Goal: Task Accomplishment & Management: Complete application form

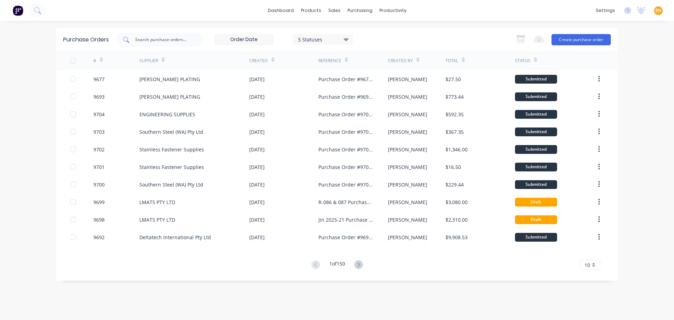
click at [151, 39] on input "text" at bounding box center [164, 39] width 58 height 7
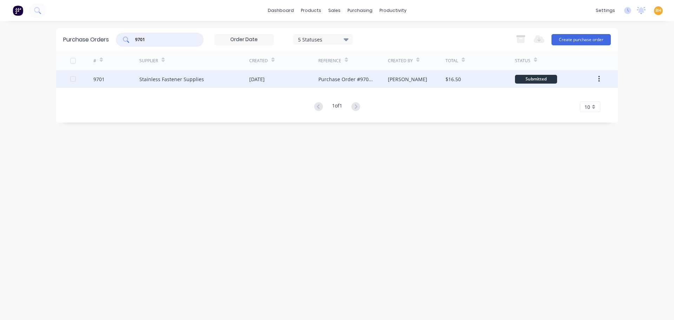
type input "9701"
click at [161, 76] on div "Stainless Fastener Supplies" at bounding box center [171, 79] width 65 height 7
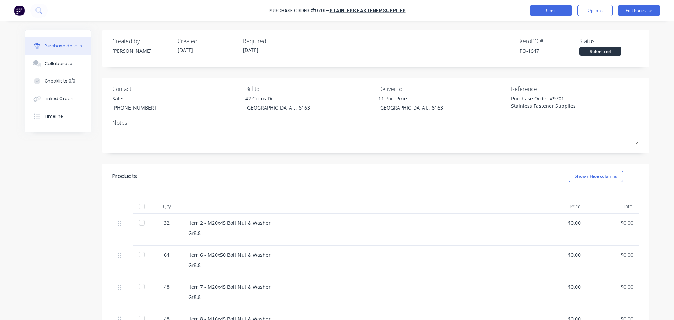
click at [556, 8] on button "Close" at bounding box center [551, 10] width 42 height 11
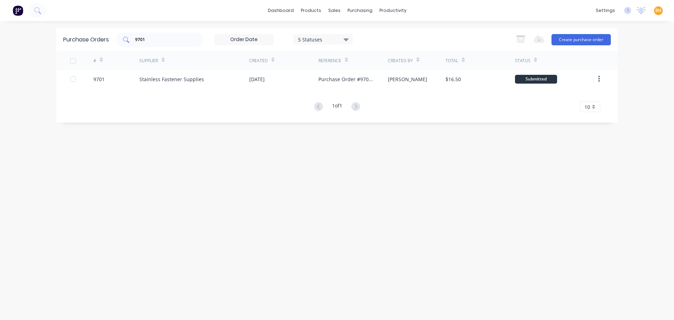
click at [152, 40] on input "9701" at bounding box center [164, 39] width 58 height 7
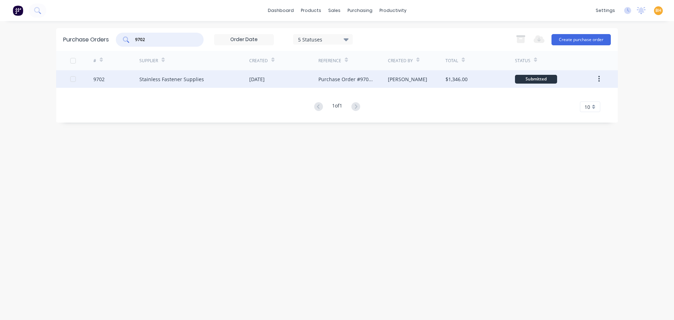
type input "9702"
click at [177, 79] on div "Stainless Fastener Supplies" at bounding box center [171, 79] width 65 height 7
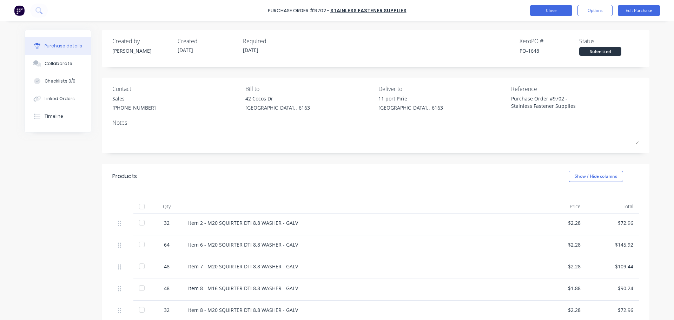
click at [556, 14] on button "Close" at bounding box center [551, 10] width 42 height 11
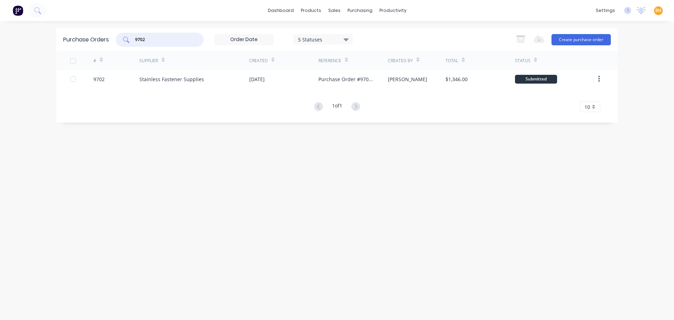
click at [163, 41] on input "9702" at bounding box center [164, 39] width 58 height 7
type input "9"
drag, startPoint x: 142, startPoint y: 40, endPoint x: 165, endPoint y: 71, distance: 38.4
click at [143, 39] on input "satinless" at bounding box center [164, 39] width 58 height 7
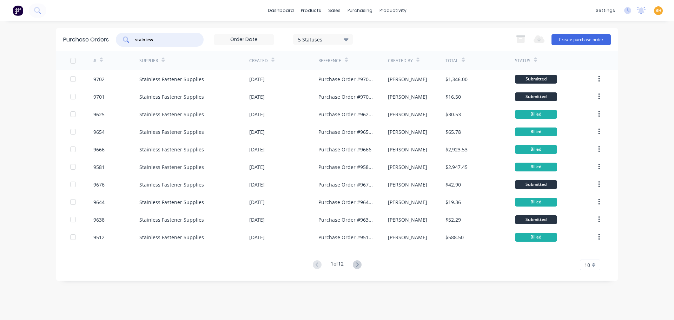
type input "stainless"
click at [33, 69] on div "dashboard products sales purchasing productivity dashboard products Product Cat…" at bounding box center [337, 160] width 674 height 320
click at [168, 39] on input "stainless" at bounding box center [164, 39] width 58 height 7
type input "s"
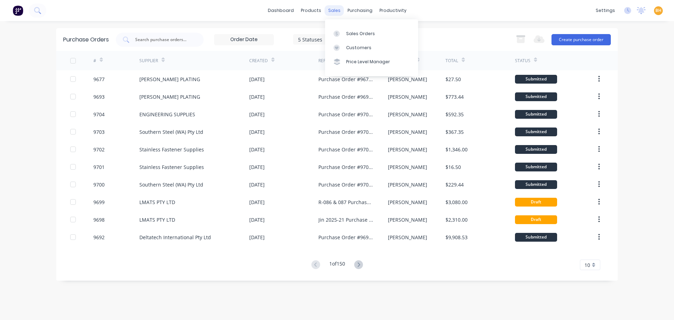
click at [337, 11] on div "sales" at bounding box center [334, 10] width 19 height 11
click at [361, 31] on div "Sales Orders" at bounding box center [360, 34] width 29 height 6
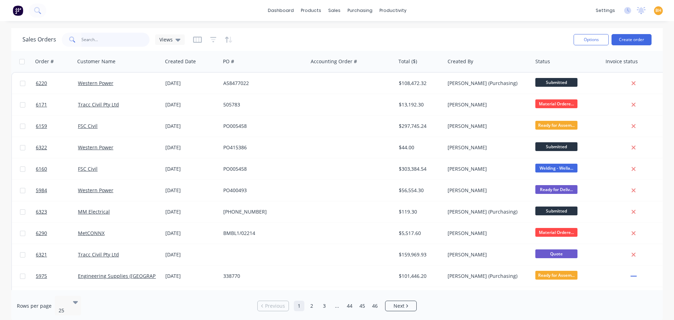
click at [93, 43] on input "text" at bounding box center [115, 40] width 68 height 14
click at [98, 39] on input "text" at bounding box center [115, 40] width 68 height 14
click at [89, 41] on input "text" at bounding box center [115, 40] width 68 height 14
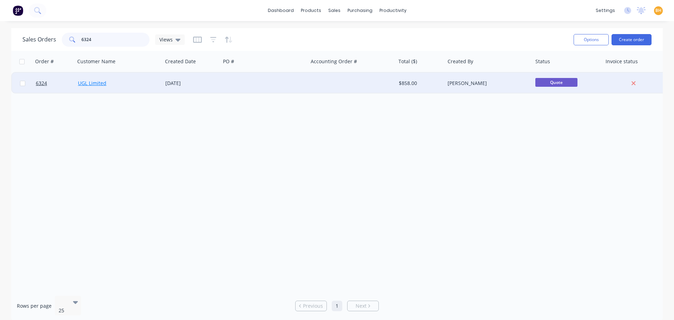
type input "6324"
click at [84, 82] on link "UGL Limited" at bounding box center [92, 83] width 28 height 7
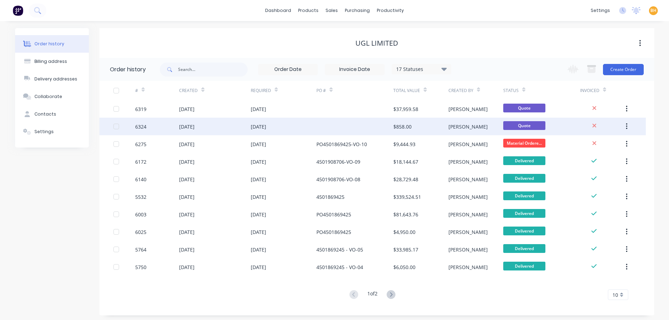
click at [184, 126] on div "[DATE]" at bounding box center [186, 126] width 15 height 7
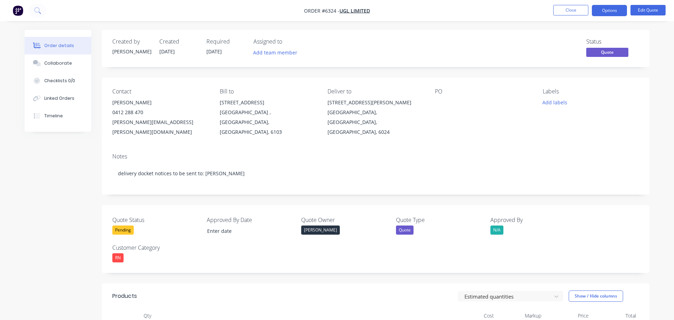
type input "24/09/2025"
click at [651, 12] on button "Edit Quote" at bounding box center [642, 10] width 35 height 11
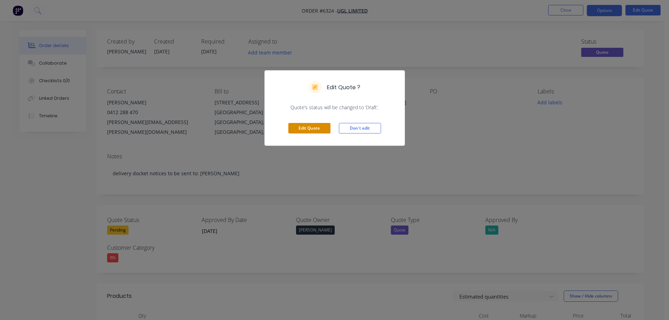
click at [313, 129] on button "Edit Quote" at bounding box center [309, 128] width 42 height 11
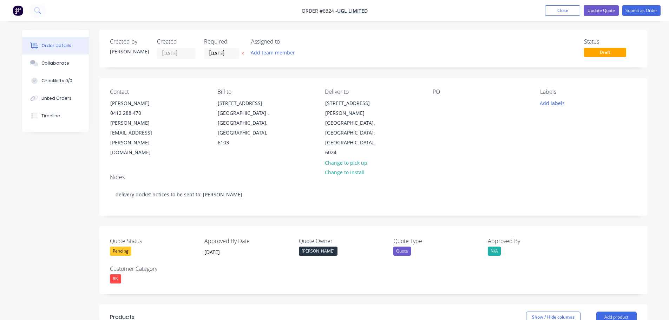
click at [424, 103] on div "Contact David Gracie 0412 288 470 david.gracie@ugllimited.com Bill to 1-3 Eyre …" at bounding box center [373, 123] width 548 height 90
click at [429, 99] on div "Contact David Gracie 0412 288 470 david.gracie@ugllimited.com Bill to 1-3 Eyre …" at bounding box center [373, 123] width 548 height 90
click at [432, 103] on div "Contact David Gracie 0412 288 470 david.gracie@ugllimited.com Bill to 1-3 Eyre …" at bounding box center [373, 123] width 548 height 90
click at [435, 101] on div at bounding box center [438, 103] width 11 height 10
click at [559, 106] on button "Add labels" at bounding box center [552, 102] width 32 height 9
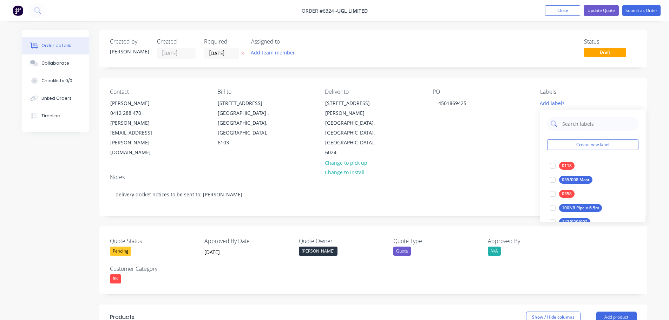
click at [572, 121] on input "text" at bounding box center [598, 124] width 73 height 14
click at [564, 124] on input "text" at bounding box center [598, 124] width 73 height 14
type input "C"
type input "clevis thimble"
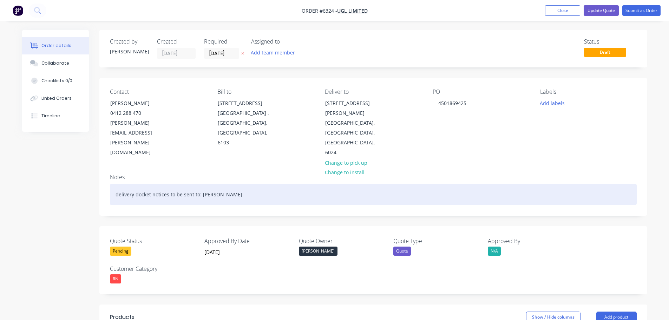
click at [521, 184] on div "delivery docket notices to be sent to: [PERSON_NAME]" at bounding box center [373, 194] width 527 height 21
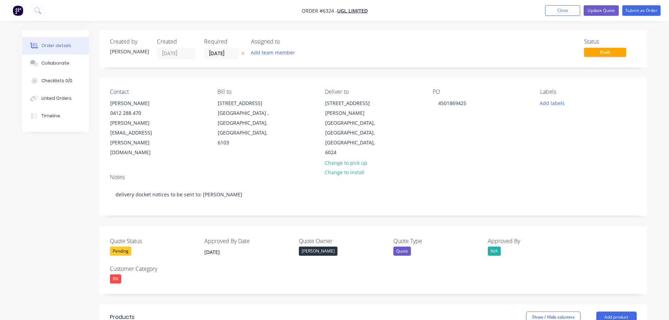
click at [346, 158] on button "Change to pick up" at bounding box center [346, 162] width 50 height 9
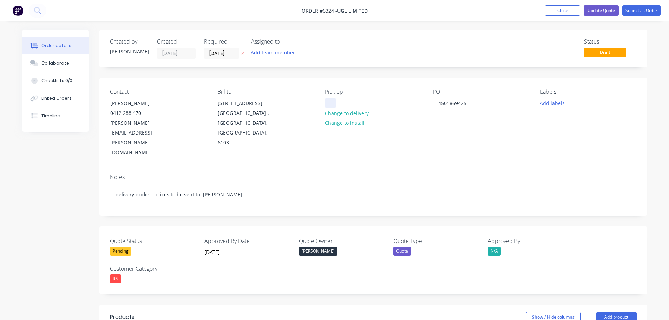
click at [334, 101] on div at bounding box center [330, 103] width 11 height 10
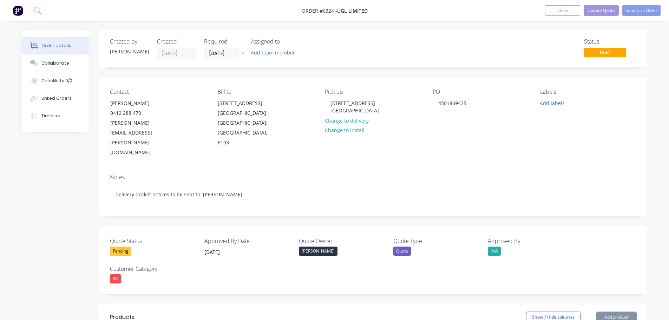
click at [411, 129] on div "Contact David Gracie 0412 288 470 david.gracie@ugllimited.com Bill to 1-3 Eyre …" at bounding box center [373, 123] width 548 height 90
click at [383, 112] on div "Pick up 11 Port Pirie Street Bibra Lake WA 6163 Change to delivery Change to in…" at bounding box center [373, 122] width 96 height 69
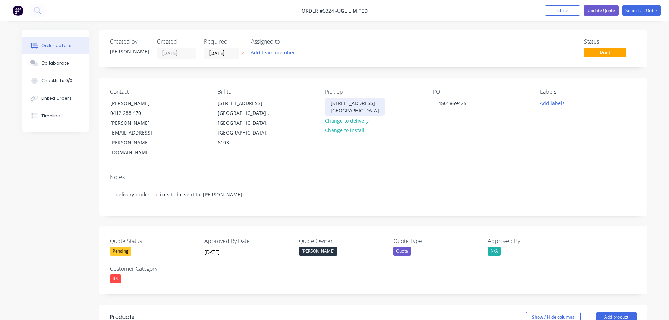
click at [378, 110] on div "11 Port Pirie Street Bibra Lake WA 6163" at bounding box center [355, 107] width 60 height 18
click at [340, 104] on div "Ex warehouse" at bounding box center [347, 103] width 44 height 10
click at [365, 102] on div "Ex Warehouse" at bounding box center [347, 103] width 45 height 10
click at [544, 104] on button "Add labels" at bounding box center [552, 102] width 32 height 9
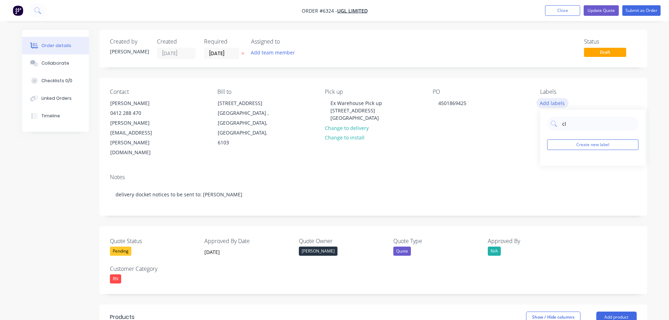
type input "c"
type input "126/036/002"
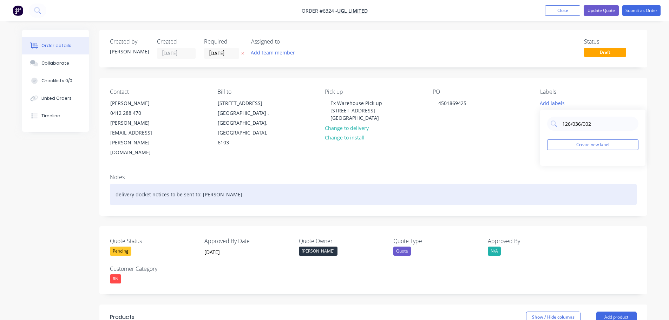
click at [535, 184] on div "delivery docket notices to be sent to: [PERSON_NAME]" at bounding box center [373, 194] width 527 height 21
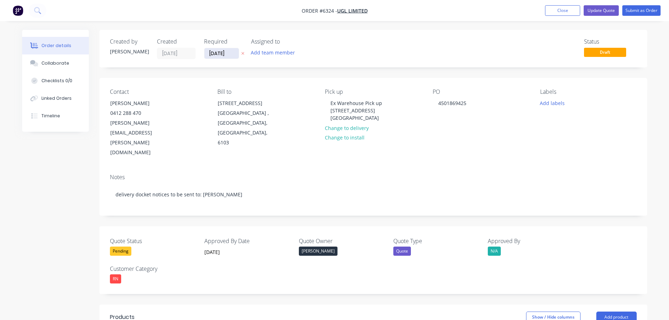
click at [215, 53] on input "[DATE]" at bounding box center [221, 53] width 34 height 11
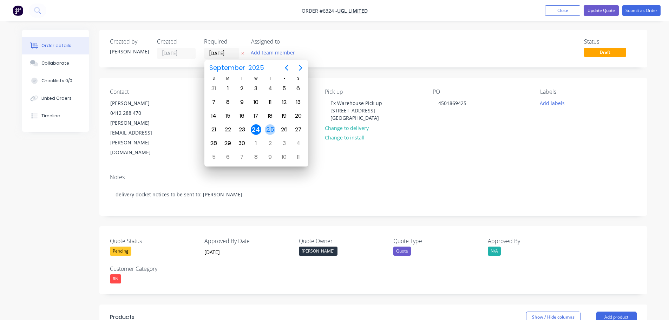
click at [272, 127] on div "25" at bounding box center [270, 129] width 11 height 11
type input "[DATE]"
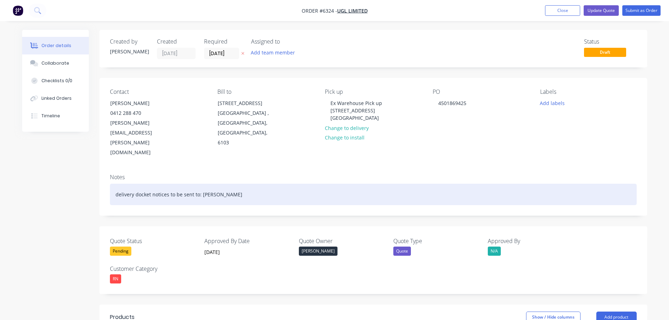
scroll to position [35, 0]
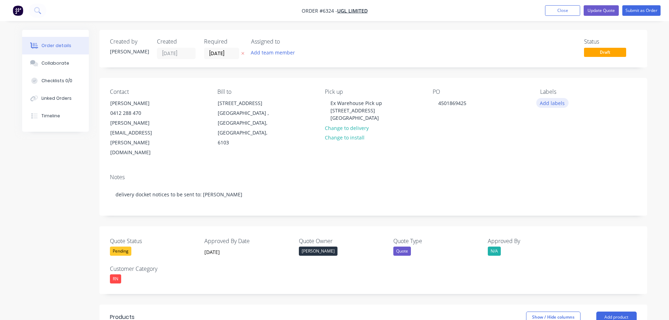
click at [554, 103] on button "Add labels" at bounding box center [552, 102] width 32 height 9
type input "1"
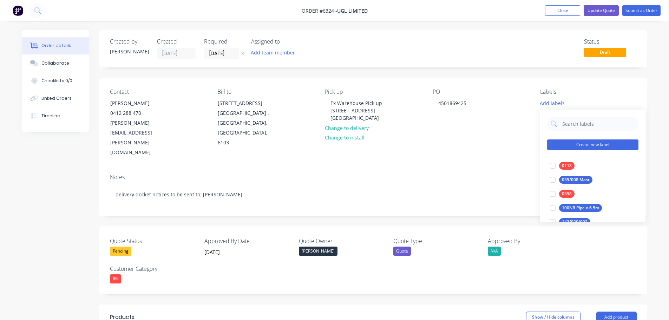
click at [598, 146] on button "Create new label" at bounding box center [592, 144] width 91 height 11
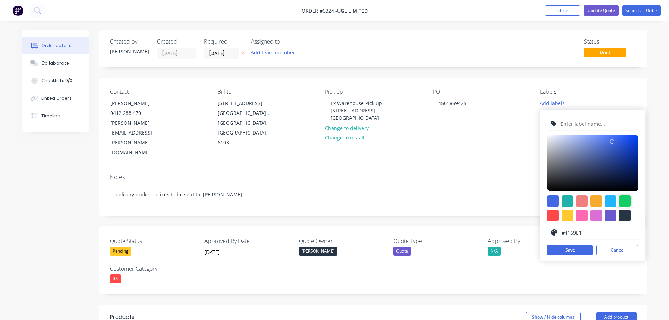
click at [627, 202] on div at bounding box center [625, 201] width 12 height 12
type input "#13CE66"
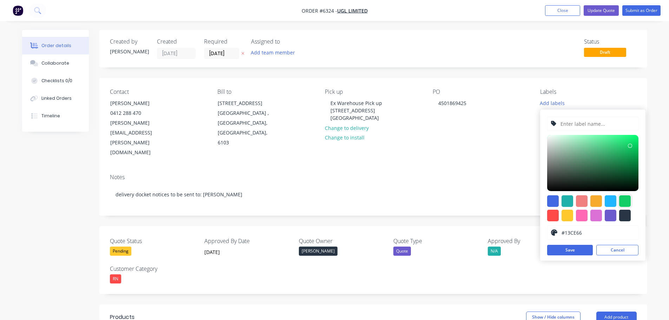
click at [563, 122] on input "text" at bounding box center [597, 123] width 75 height 13
type input "Buy in SPS casting"
click at [583, 252] on button "Save" at bounding box center [570, 250] width 46 height 11
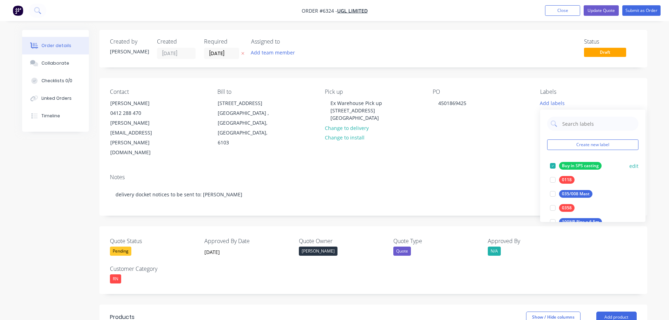
click at [558, 167] on div at bounding box center [553, 166] width 14 height 14
click at [571, 126] on input "text" at bounding box center [598, 124] width 73 height 14
type input "buy"
click at [555, 193] on div at bounding box center [553, 194] width 14 height 14
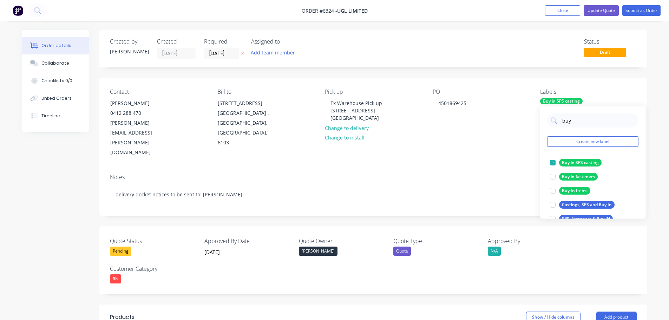
click at [454, 174] on div "Notes" at bounding box center [373, 177] width 527 height 7
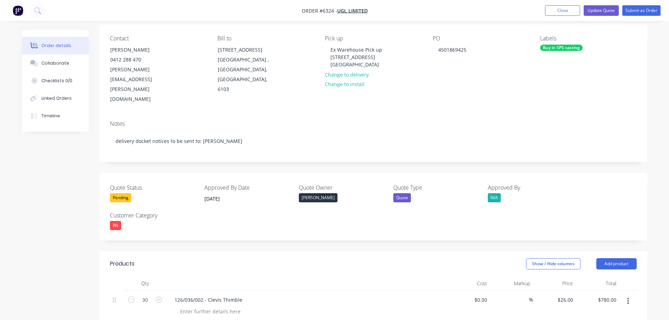
scroll to position [35, 0]
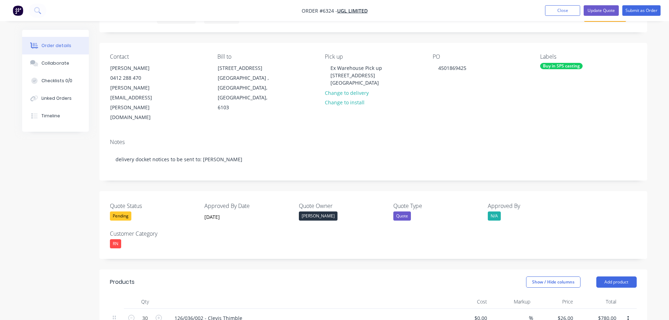
click at [125, 211] on div "Pending" at bounding box center [120, 215] width 21 height 9
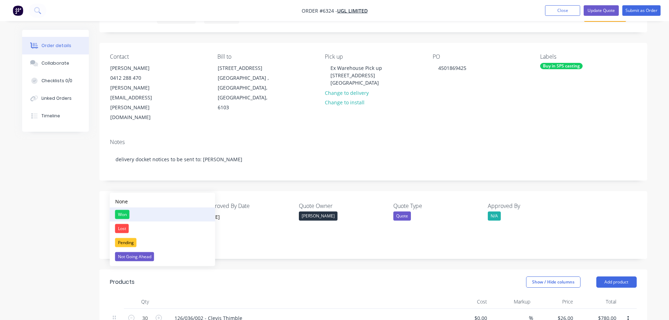
click at [126, 214] on div "Won" at bounding box center [122, 214] width 14 height 9
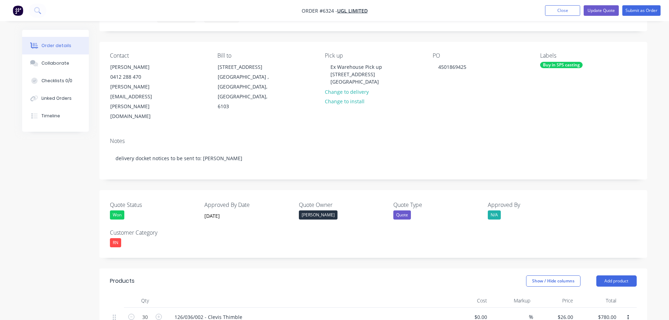
scroll to position [0, 0]
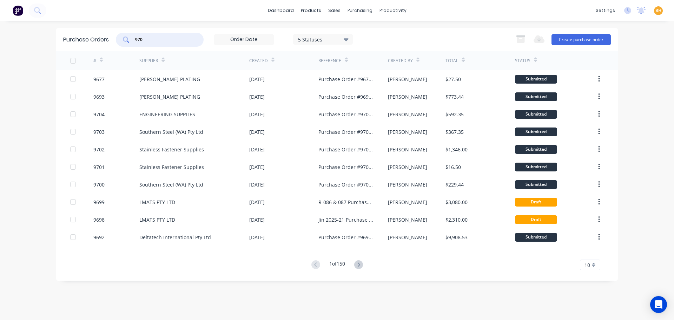
type input "9702"
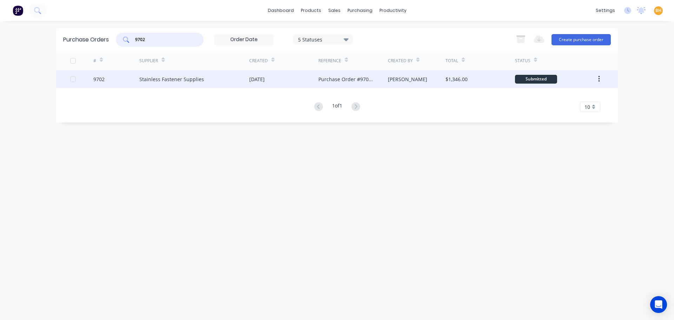
click at [149, 81] on div "Stainless Fastener Supplies" at bounding box center [171, 79] width 65 height 7
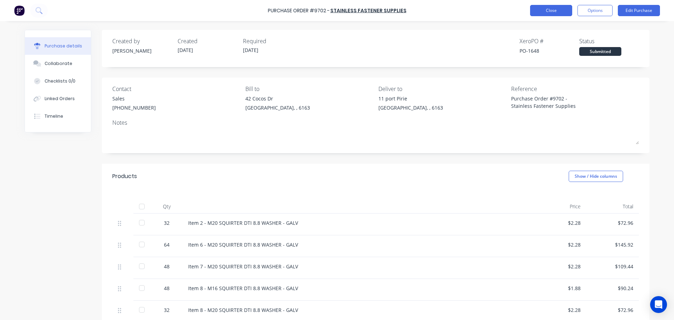
click at [545, 9] on button "Close" at bounding box center [551, 10] width 42 height 11
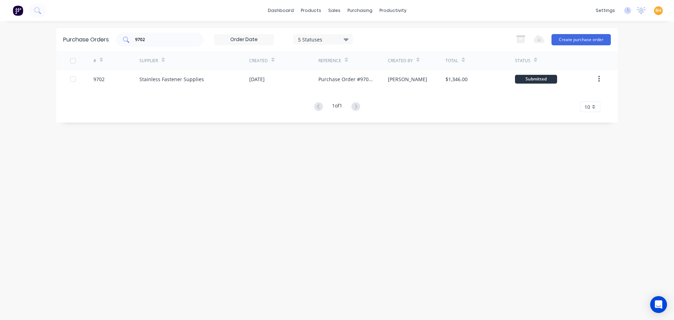
click at [150, 35] on div "9702" at bounding box center [160, 40] width 88 height 14
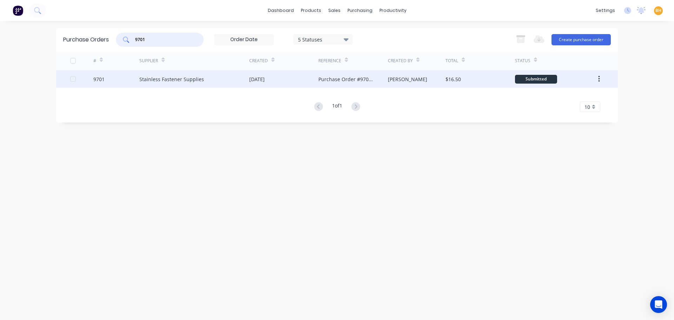
type input "9701"
click at [178, 84] on div "Stainless Fastener Supplies" at bounding box center [194, 79] width 110 height 18
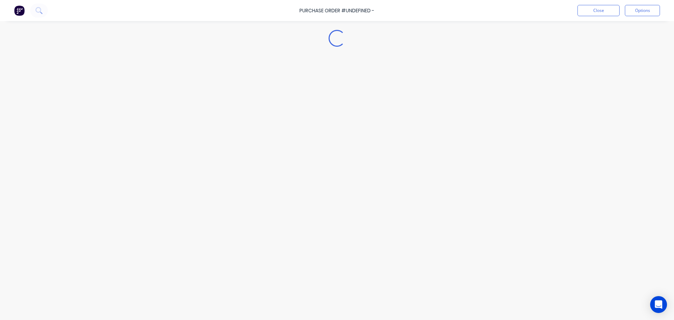
type textarea "x"
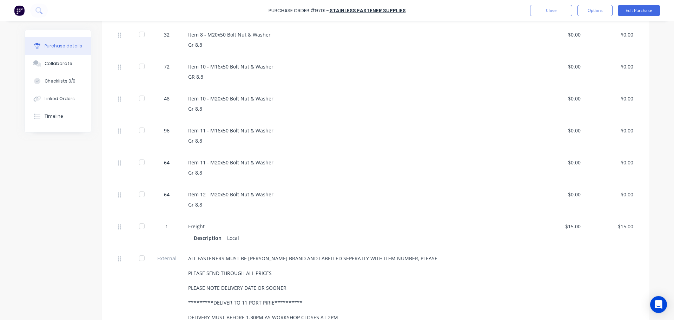
scroll to position [351, 0]
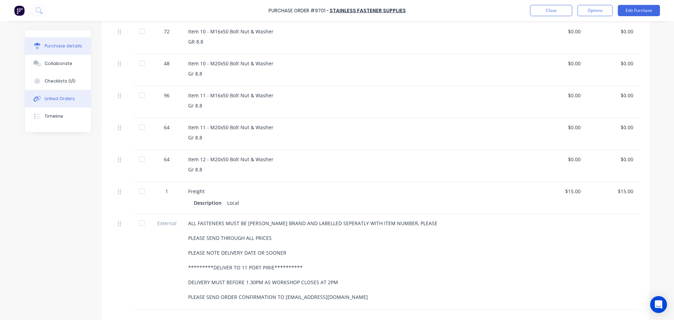
click at [48, 94] on button "Linked Orders" at bounding box center [58, 99] width 66 height 18
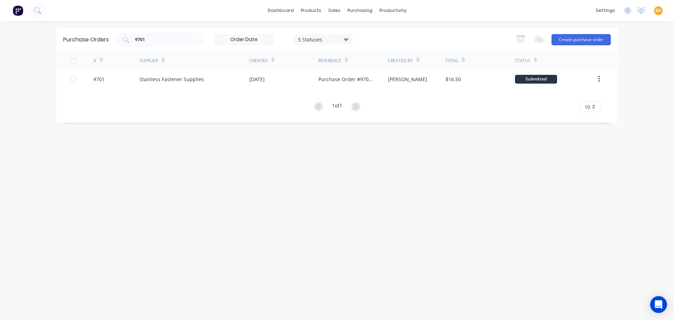
click at [173, 165] on div "Purchase Orders 9701 5 Statuses 5 Statuses Export to Excel (XLSX) Create purcha…" at bounding box center [337, 170] width 562 height 285
click at [149, 42] on input "9701" at bounding box center [164, 39] width 58 height 7
type input "9"
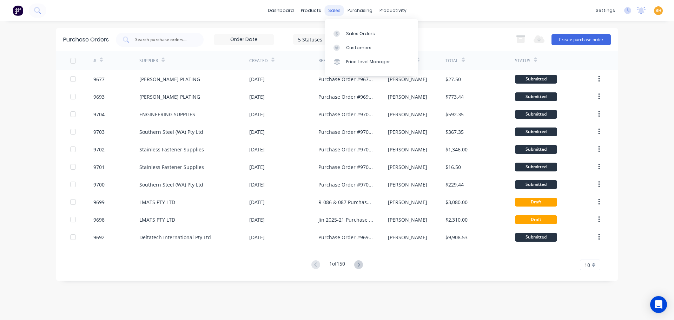
drag, startPoint x: 336, startPoint y: 5, endPoint x: 335, endPoint y: 9, distance: 4.6
click at [336, 5] on div "sales" at bounding box center [334, 10] width 19 height 11
click at [334, 12] on div "sales" at bounding box center [334, 10] width 19 height 11
click at [349, 32] on div "Sales Orders" at bounding box center [360, 34] width 29 height 6
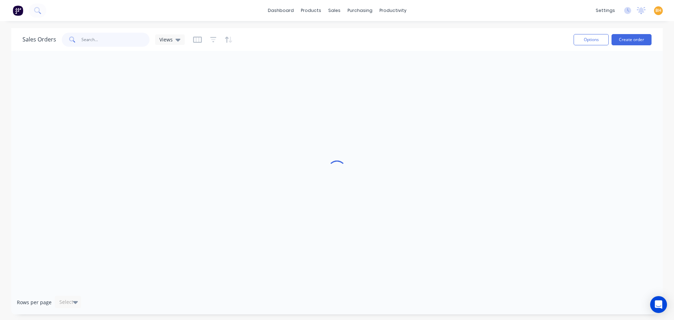
click at [105, 37] on input "text" at bounding box center [115, 40] width 68 height 14
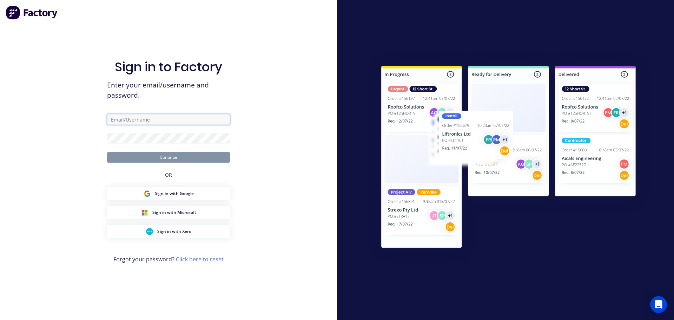
type input "[EMAIL_ADDRESS][DOMAIN_NAME]"
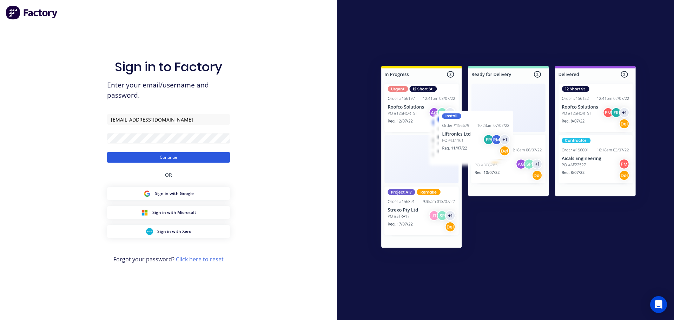
click at [167, 155] on button "Continue" at bounding box center [168, 157] width 123 height 11
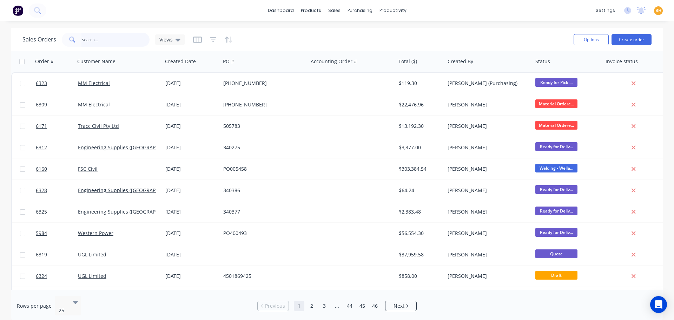
click at [103, 44] on input "text" at bounding box center [115, 40] width 68 height 14
click at [107, 42] on input "text" at bounding box center [115, 40] width 68 height 14
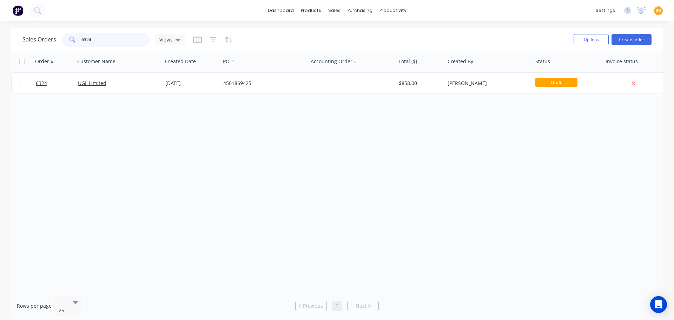
type input "6324"
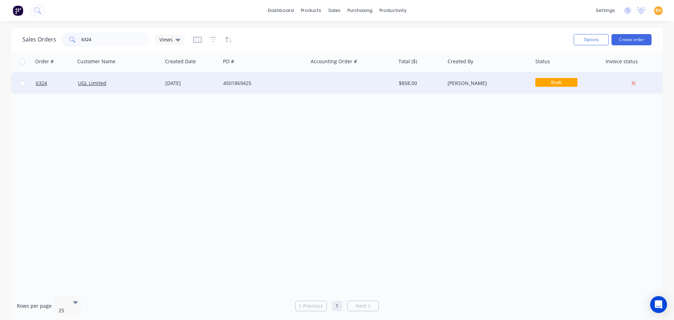
click at [120, 78] on div "UGL Limited" at bounding box center [119, 83] width 88 height 21
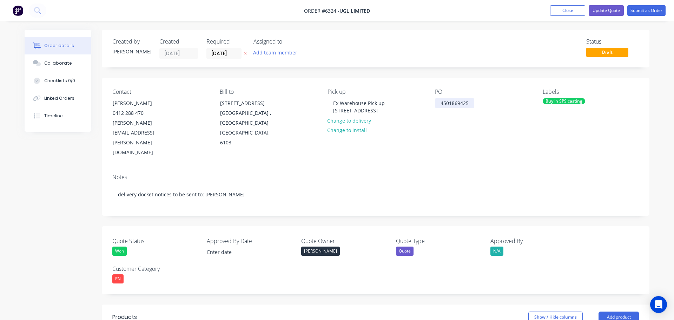
type input "[DATE]"
type input "$26.00"
type input "$780.00"
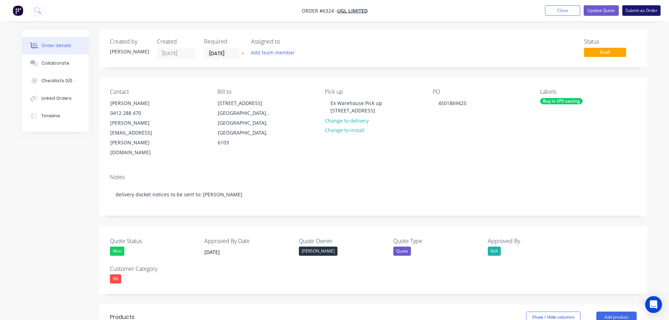
click at [646, 11] on button "Submit as Order" at bounding box center [641, 10] width 38 height 11
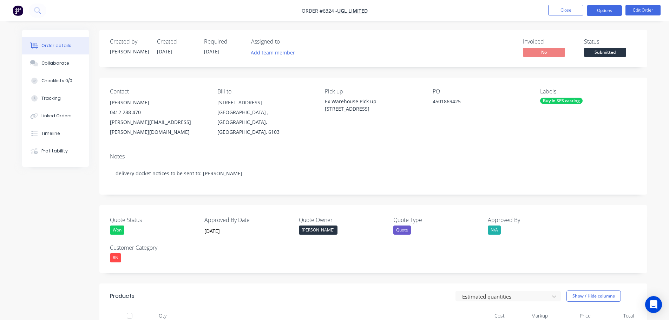
click at [601, 9] on button "Options" at bounding box center [604, 10] width 35 height 11
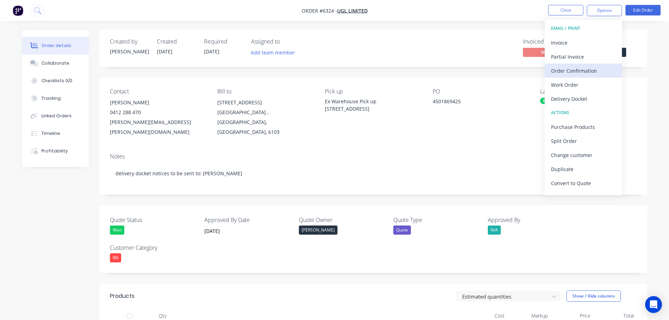
click at [571, 70] on div "Order Confirmation" at bounding box center [583, 71] width 65 height 10
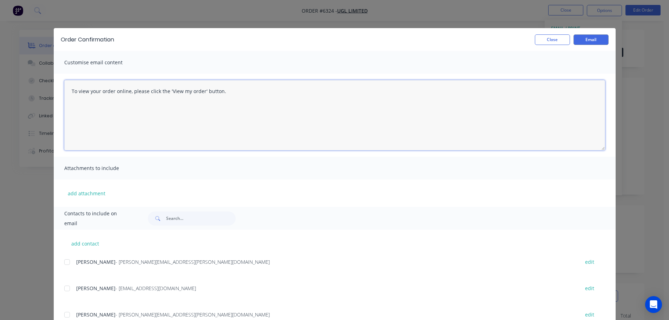
click at [221, 92] on textarea "To view your order online, please click the 'View my order' button." at bounding box center [334, 115] width 541 height 70
type textarea "T"
click at [80, 112] on textarea "Good morning, [PERSON_NAME]" at bounding box center [334, 115] width 541 height 70
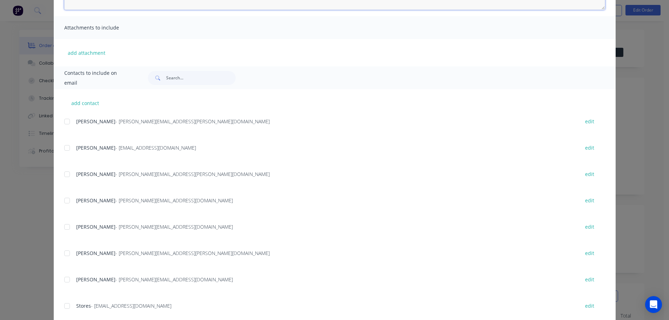
scroll to position [158, 0]
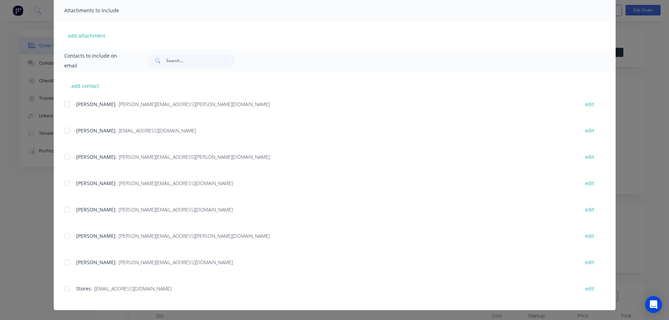
click at [67, 288] on div at bounding box center [67, 289] width 14 height 14
click at [65, 262] on div at bounding box center [67, 262] width 14 height 14
click at [62, 185] on div at bounding box center [67, 183] width 14 height 14
type textarea "Good morning, [PERSON_NAME] The above sales order has been entered for UGL Than…"
click at [79, 85] on button "add contact" at bounding box center [85, 85] width 42 height 11
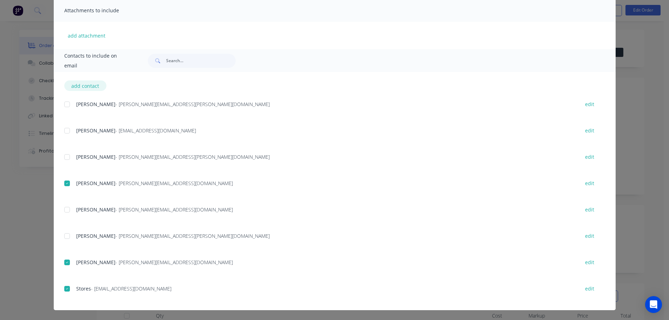
select select "AU"
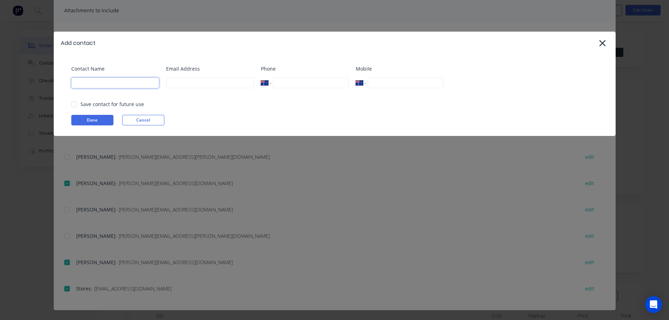
click at [92, 85] on input at bounding box center [115, 83] width 88 height 11
type input "[PERSON_NAME]"
type input "[EMAIL_ADDRESS][DOMAIN_NAME]"
click at [294, 84] on input "93930055" at bounding box center [311, 83] width 76 height 11
click at [292, 83] on input "93930055" at bounding box center [311, 83] width 76 height 11
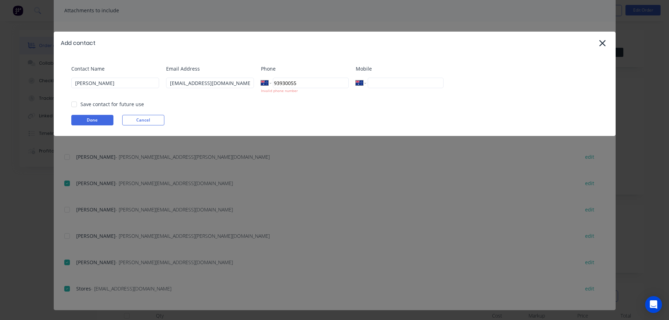
click at [294, 84] on input "93930055" at bounding box center [311, 83] width 76 height 11
click at [274, 83] on input "93930095" at bounding box center [311, 83] width 76 height 11
type input "[PHONE_NUMBER]"
click at [102, 119] on button "Done" at bounding box center [92, 120] width 42 height 11
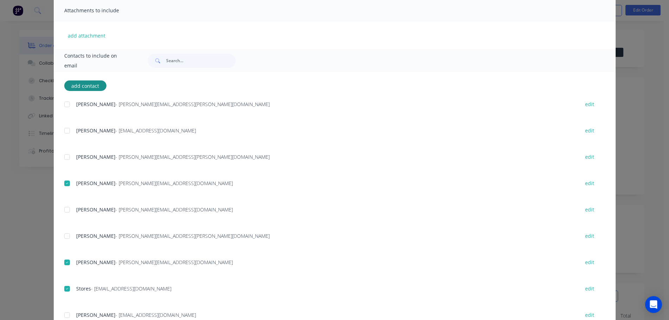
scroll to position [184, 0]
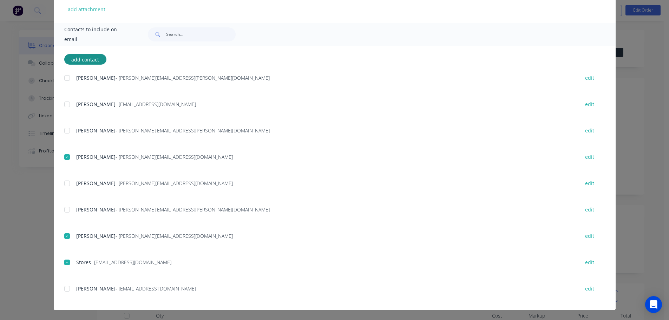
click at [66, 287] on div at bounding box center [67, 289] width 14 height 14
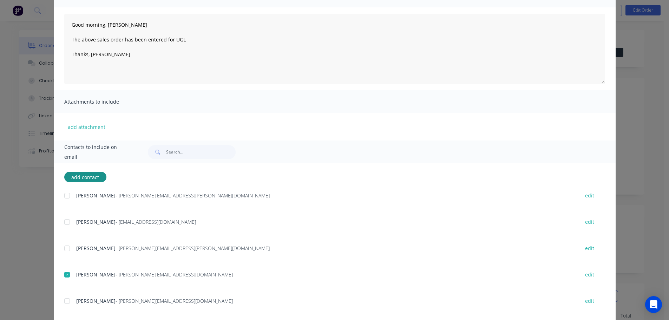
scroll to position [8, 0]
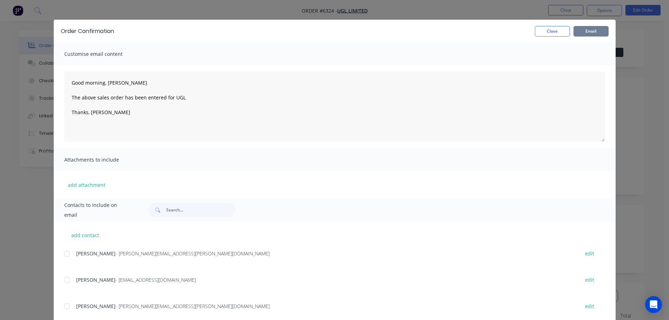
click at [589, 31] on button "Email" at bounding box center [590, 31] width 35 height 11
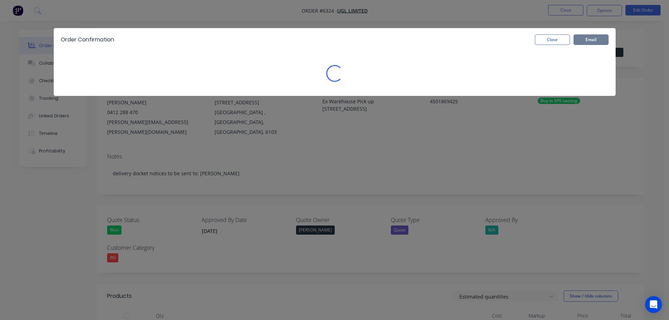
scroll to position [0, 0]
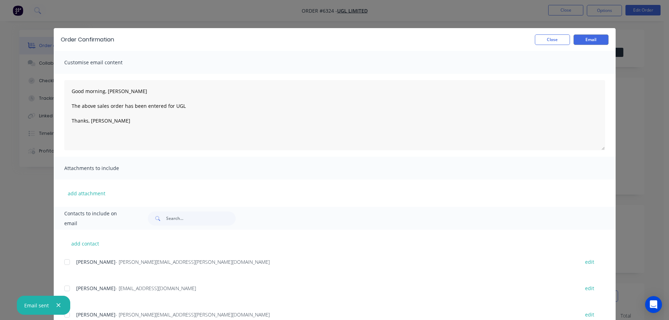
click at [58, 305] on icon "button" at bounding box center [58, 305] width 5 height 6
click at [557, 40] on button "Close" at bounding box center [552, 39] width 35 height 11
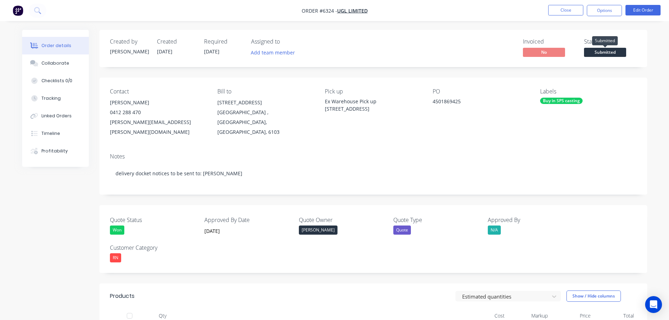
click at [612, 53] on span "Submitted" at bounding box center [605, 52] width 42 height 9
click at [459, 75] on div "Created by [PERSON_NAME] Created [DATE] Required [DATE] Assigned to Add team me…" at bounding box center [373, 292] width 548 height 524
click at [560, 12] on button "Close" at bounding box center [565, 10] width 35 height 11
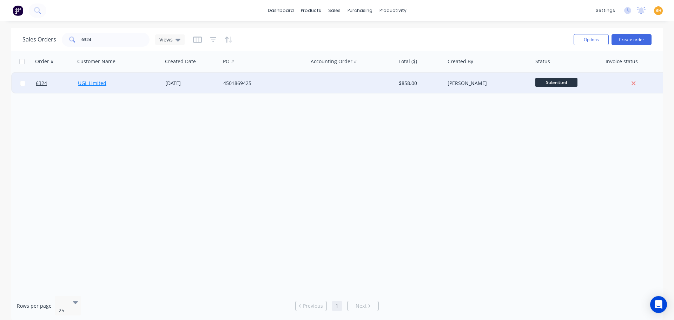
click at [95, 82] on link "UGL Limited" at bounding box center [92, 83] width 28 height 7
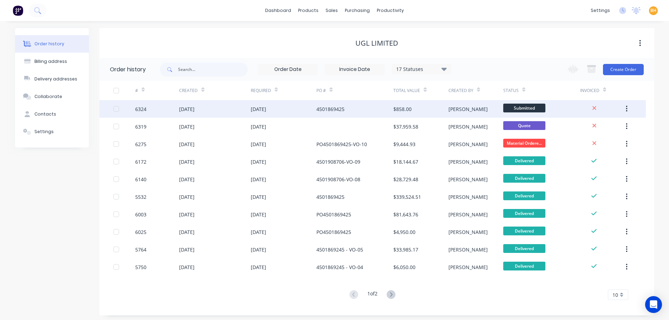
click at [188, 110] on div "[DATE]" at bounding box center [186, 108] width 15 height 7
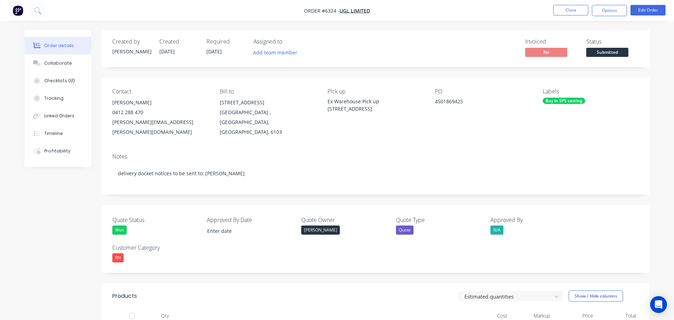
type input "[DATE]"
click at [83, 196] on div "Created by [PERSON_NAME] Created [DATE] Required [DATE] Assigned to Add team me…" at bounding box center [334, 297] width 625 height 535
